Goal: Task Accomplishment & Management: Manage account settings

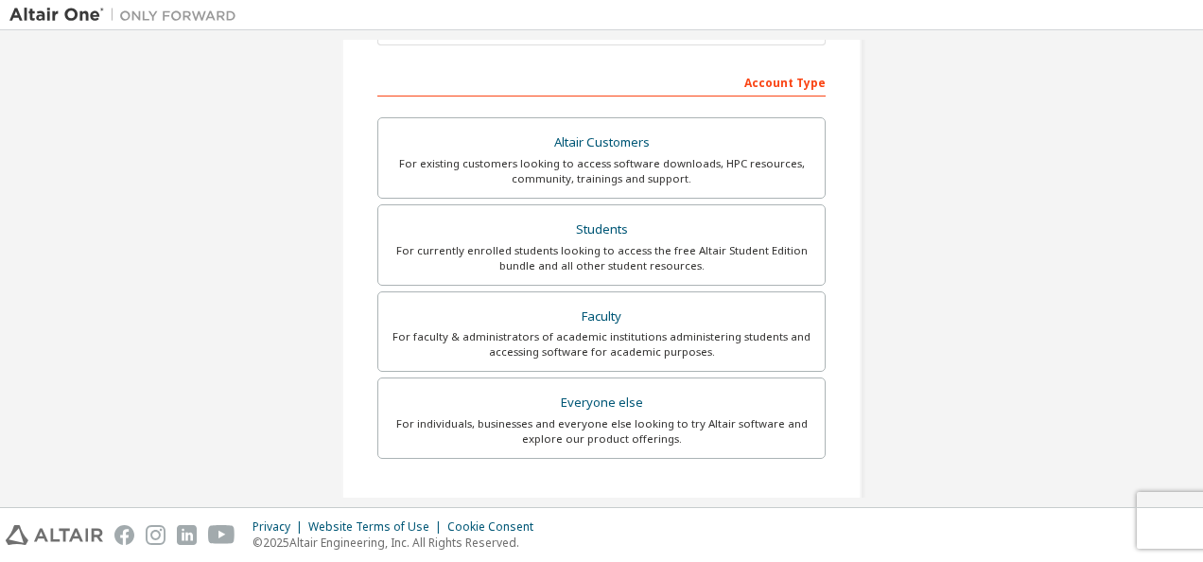
scroll to position [305, 0]
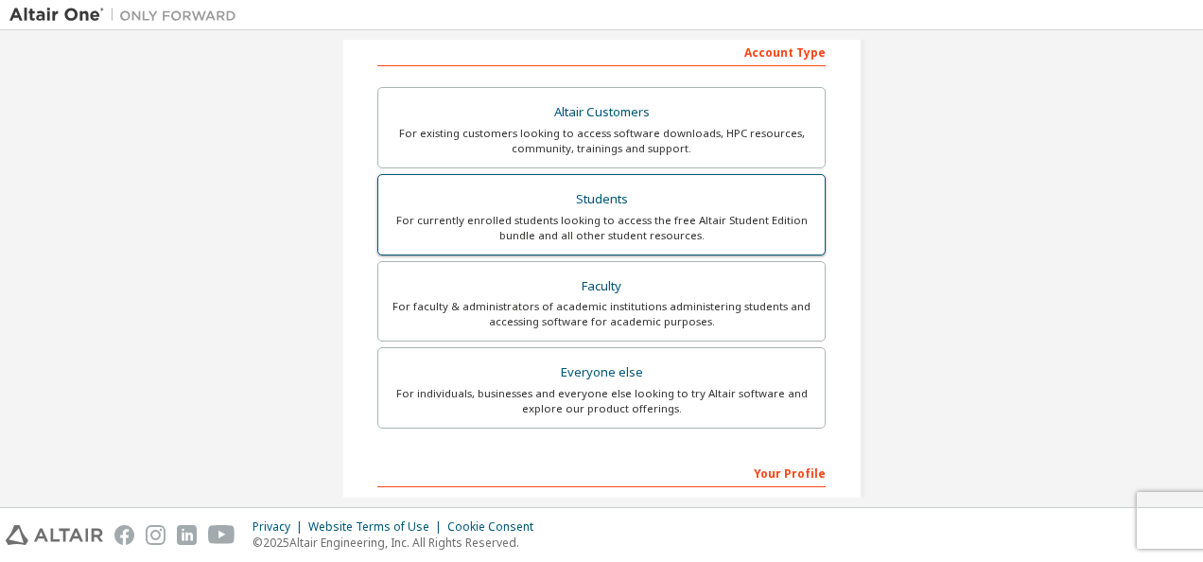
click at [566, 190] on div "Students" at bounding box center [602, 199] width 424 height 26
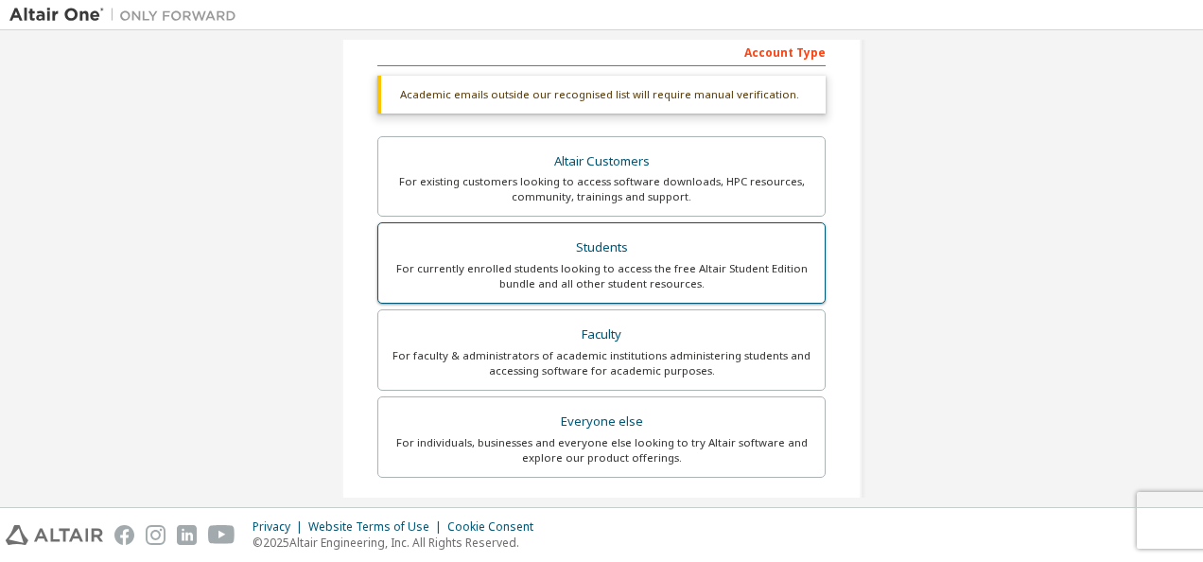
scroll to position [588, 0]
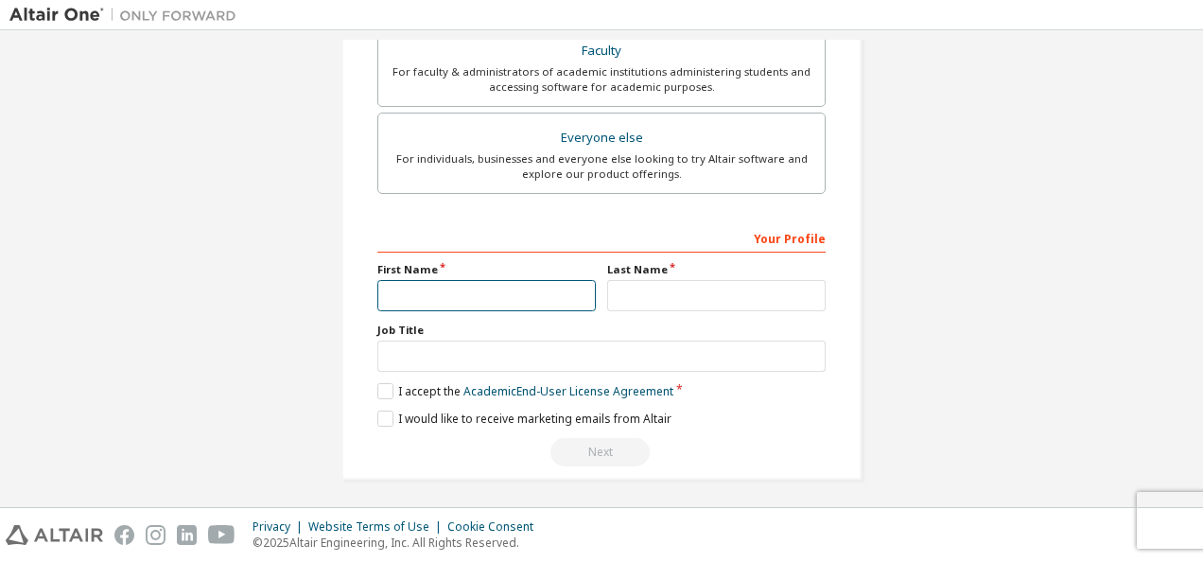
click at [488, 291] on input "text" at bounding box center [486, 295] width 218 height 31
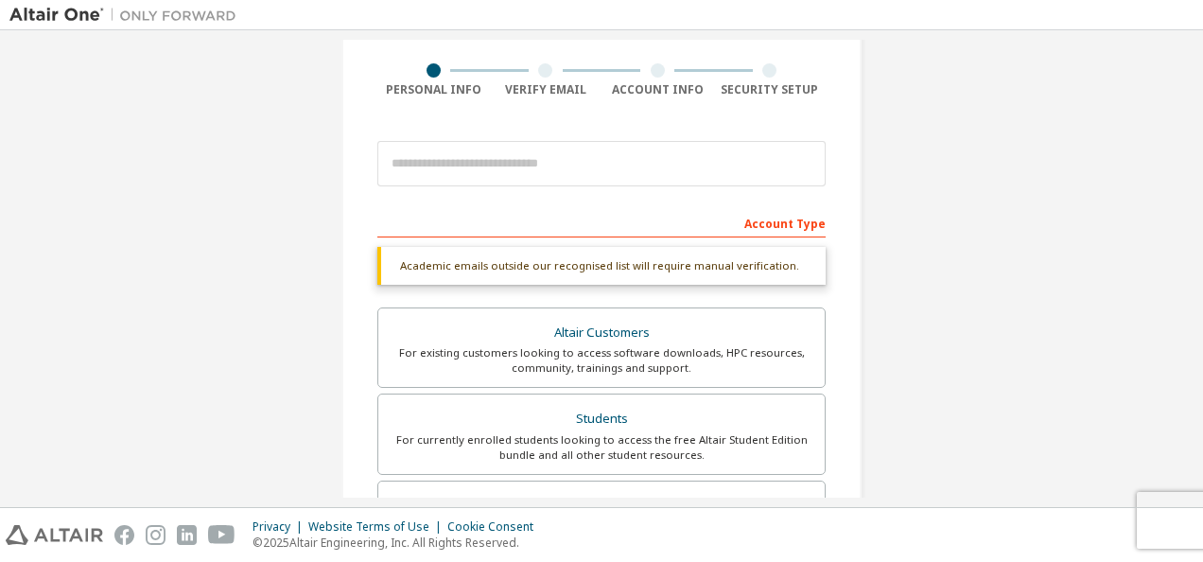
scroll to position [132, 0]
click at [899, 200] on div "Create an Altair One Account For Free Trials, Licenses, Downloads, Learning & D…" at bounding box center [601, 432] width 1184 height 1051
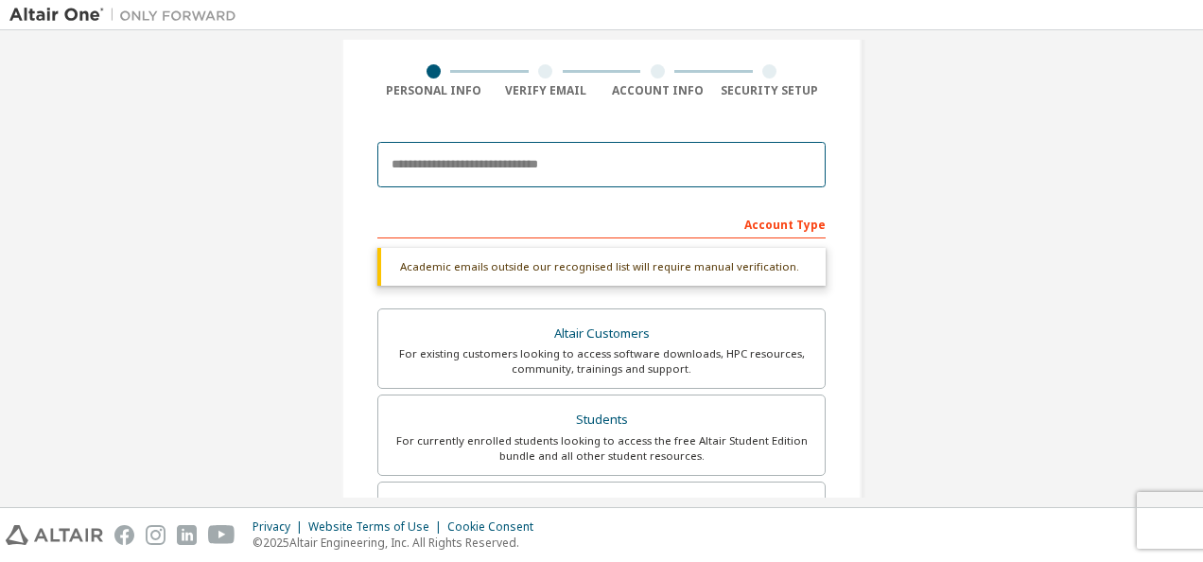
click at [664, 171] on input "email" at bounding box center [601, 164] width 448 height 45
type input "**********"
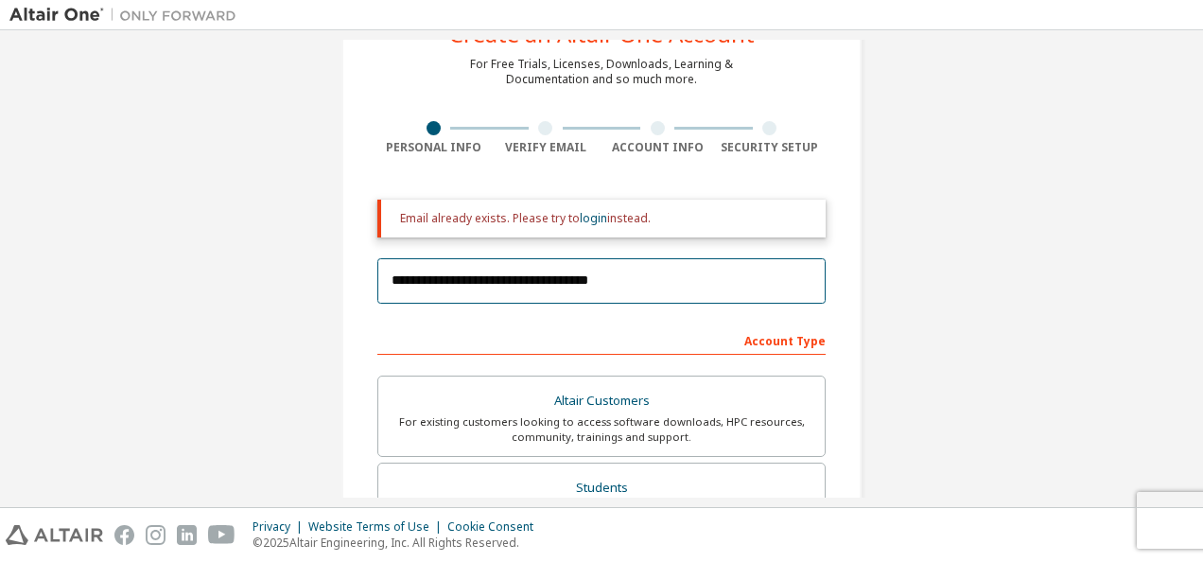
scroll to position [76, 0]
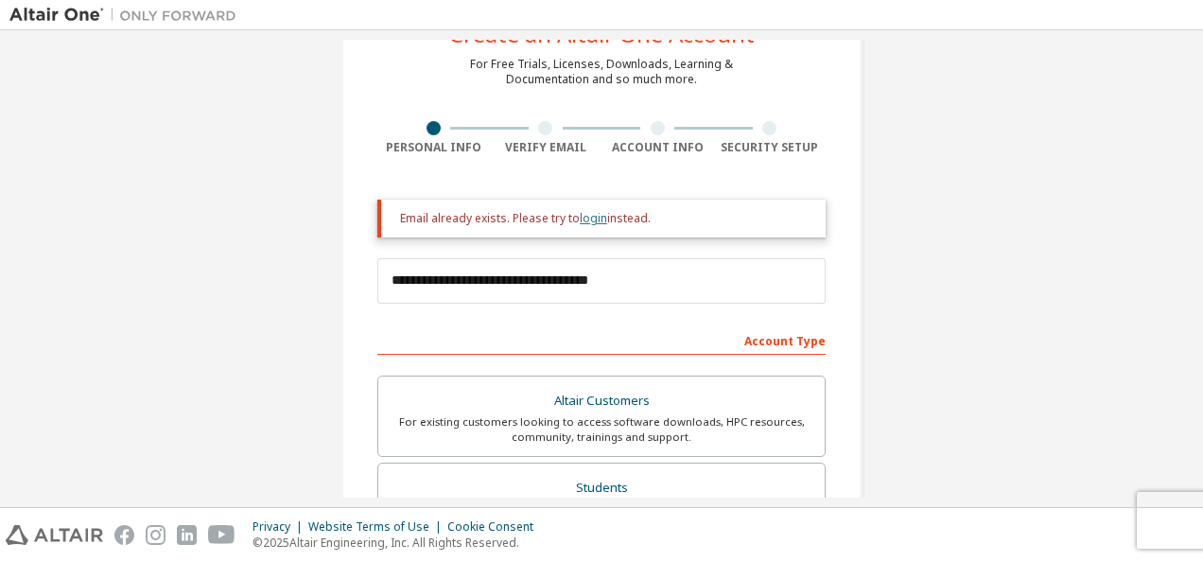
click at [585, 217] on link "login" at bounding box center [593, 218] width 27 height 16
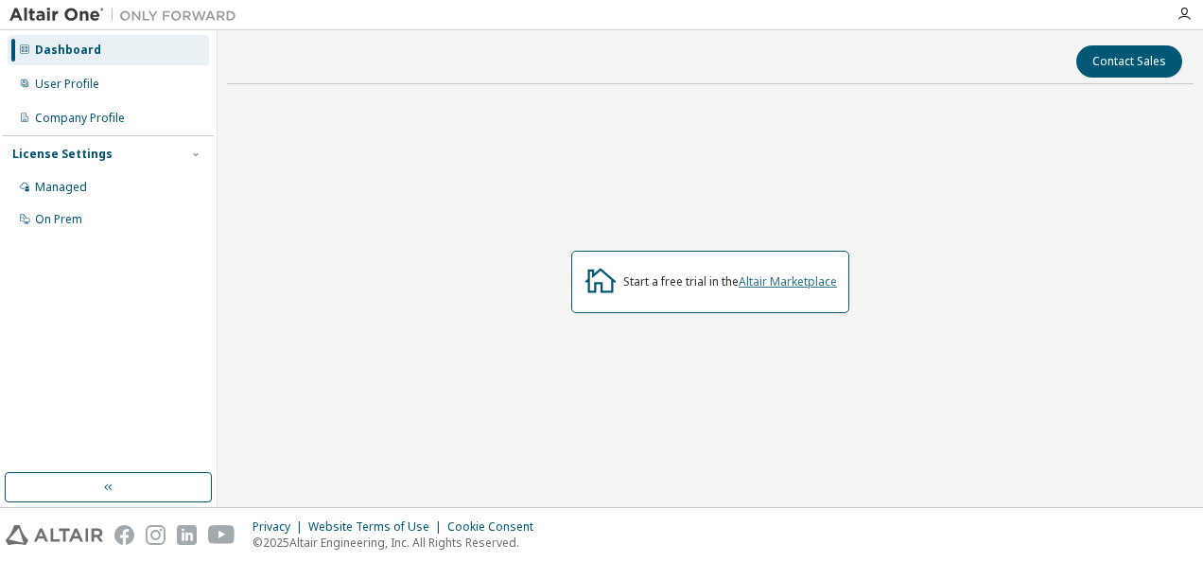
click at [810, 285] on link "Altair Marketplace" at bounding box center [788, 281] width 98 height 16
